Goal: Book appointment/travel/reservation

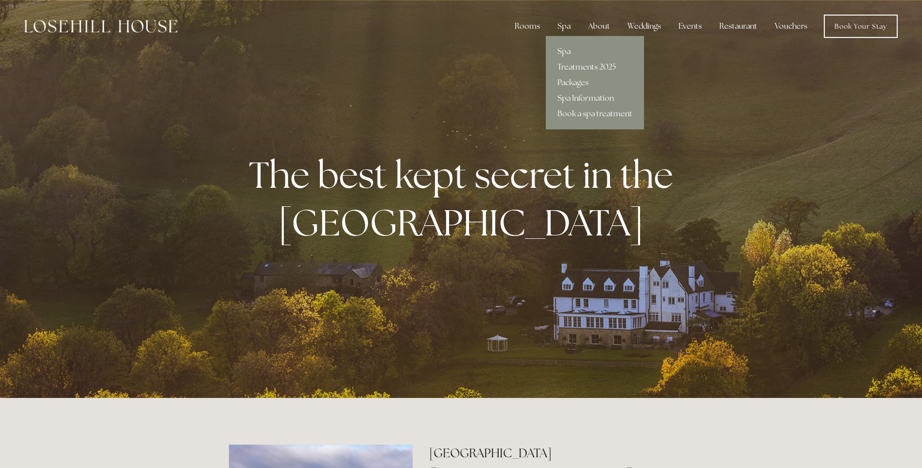
click at [561, 21] on div "Spa" at bounding box center [564, 26] width 29 height 19
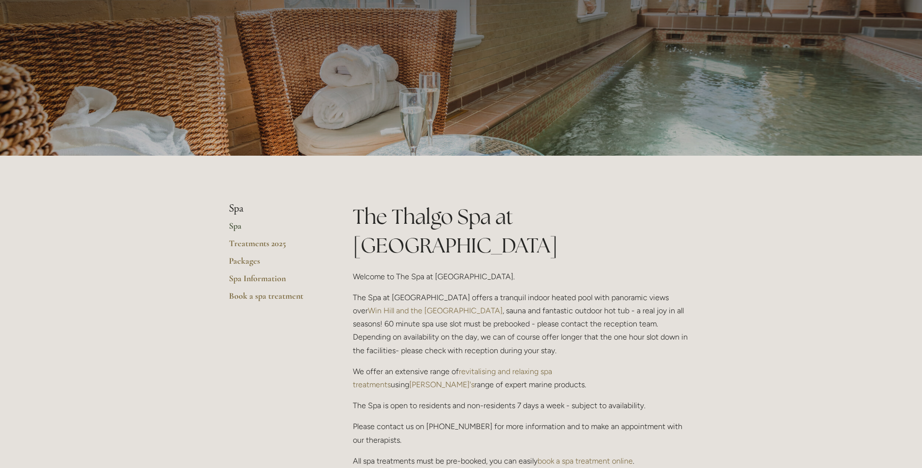
scroll to position [97, 0]
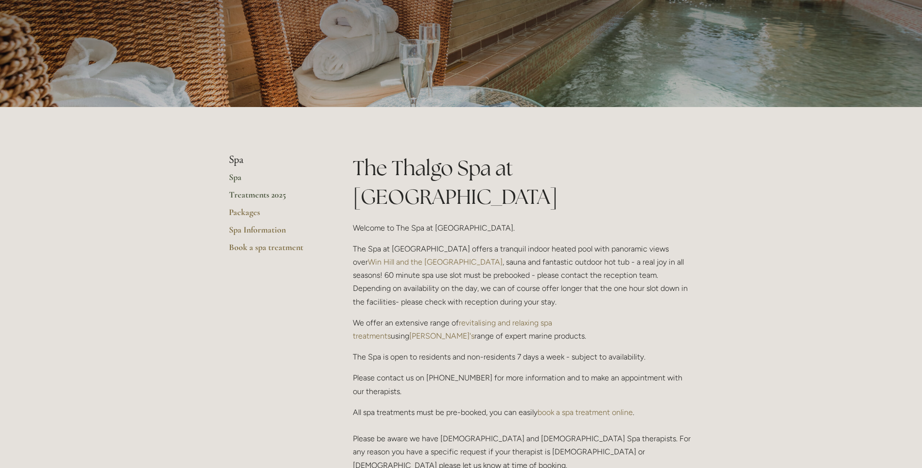
click at [260, 198] on link "Treatments 2025" at bounding box center [275, 198] width 93 height 18
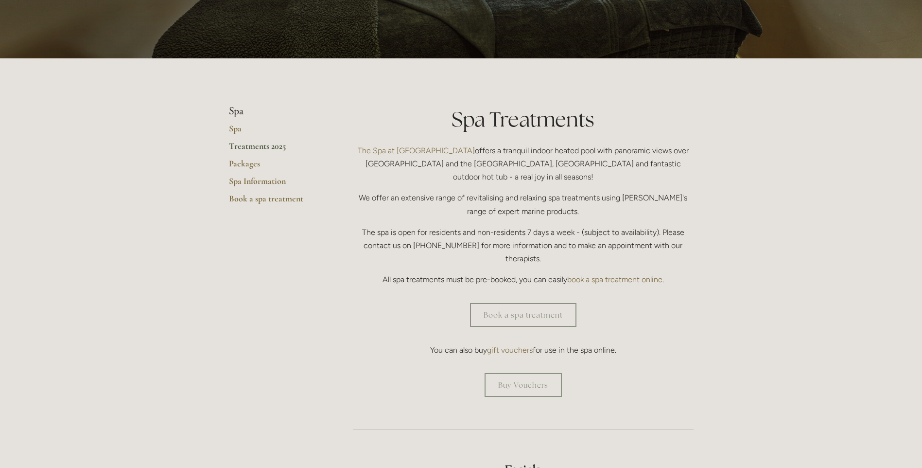
scroll to position [194, 0]
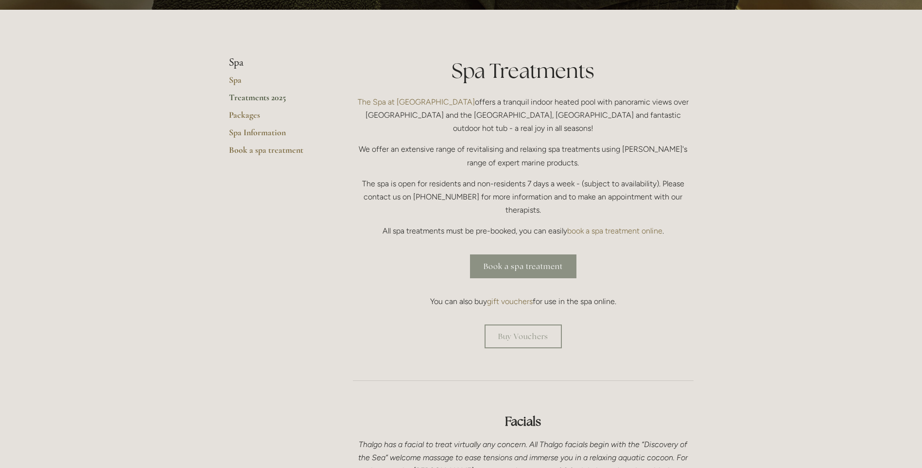
click at [484, 254] on link "Book a spa treatment" at bounding box center [523, 266] width 106 height 24
click at [243, 112] on link "Packages" at bounding box center [275, 118] width 93 height 18
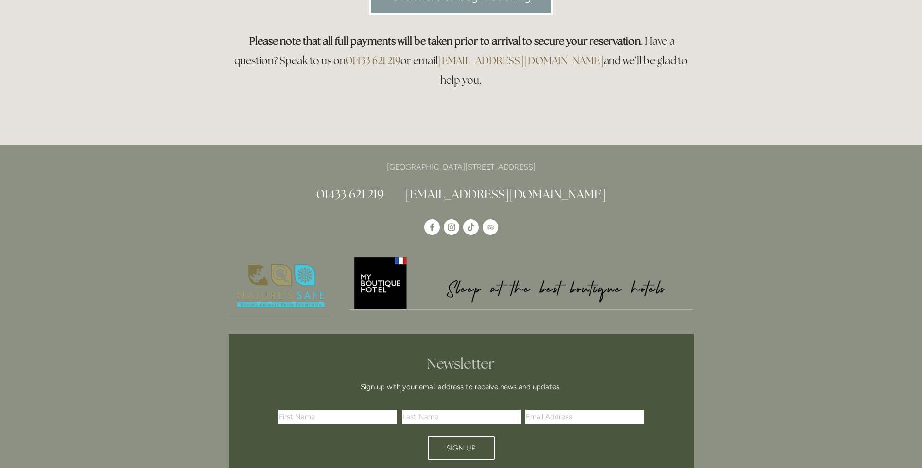
scroll to position [49, 0]
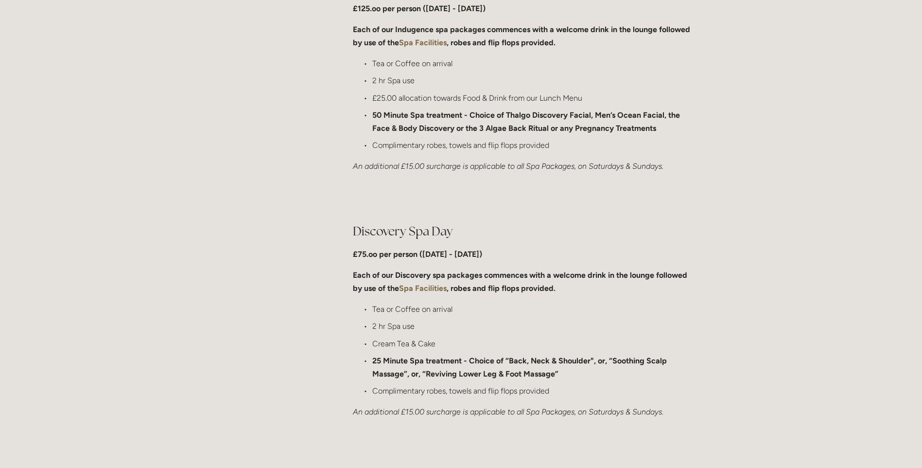
scroll to position [583, 0]
